Goal: Task Accomplishment & Management: Manage account settings

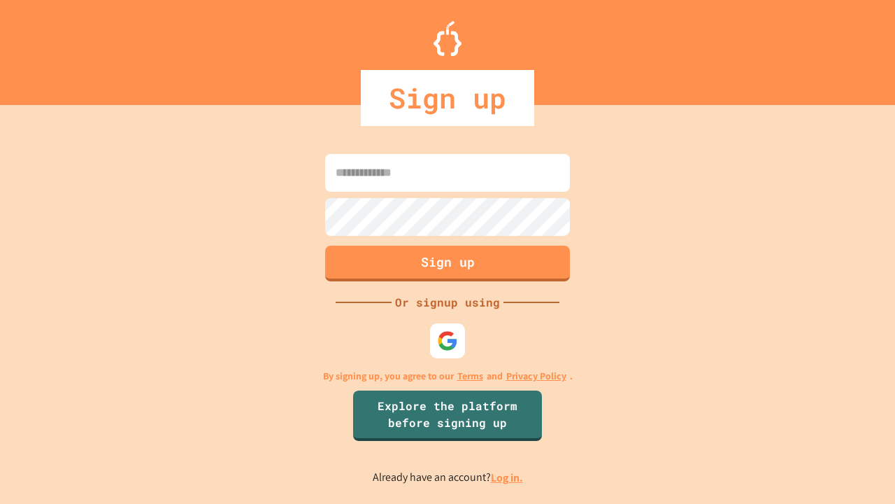
click at [508, 477] on link "Log in." at bounding box center [507, 477] width 32 height 15
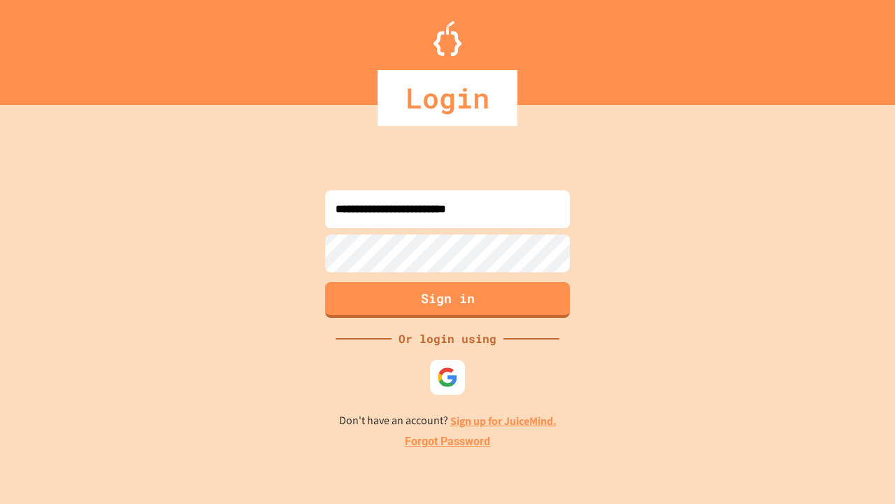
type input "**********"
